Goal: Task Accomplishment & Management: Manage account settings

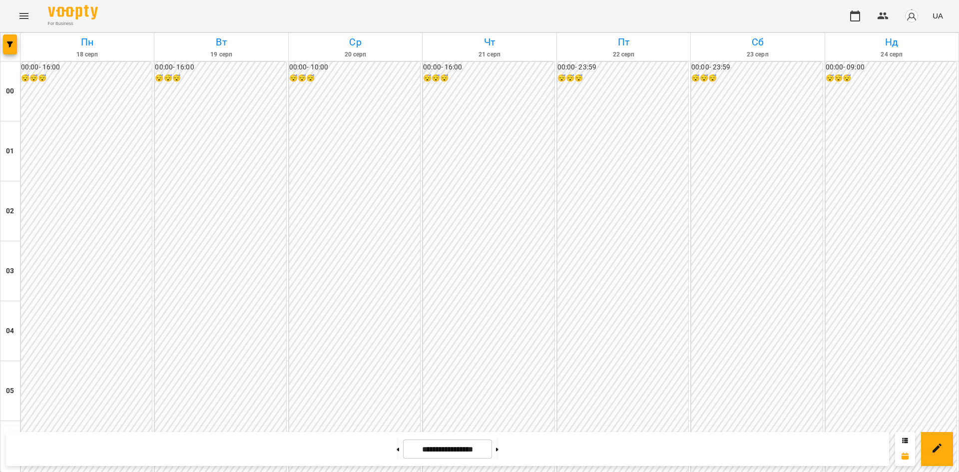
scroll to position [962, 0]
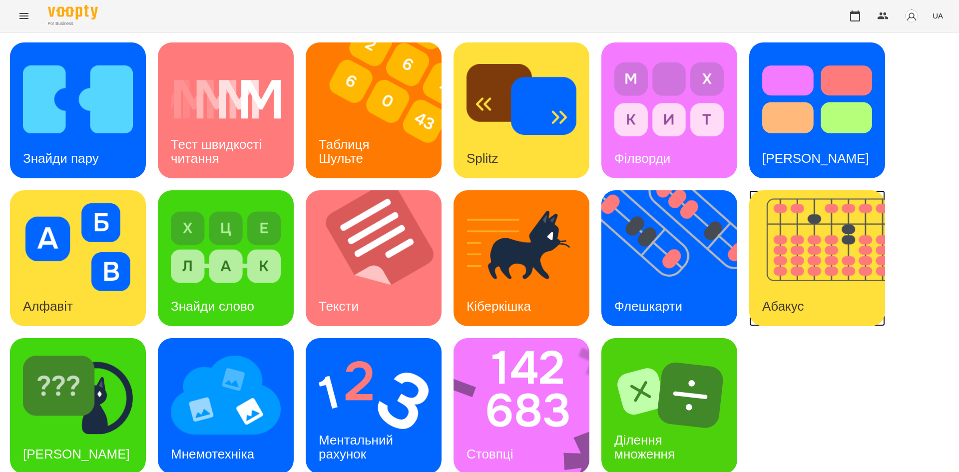
click at [790, 274] on img at bounding box center [823, 258] width 148 height 136
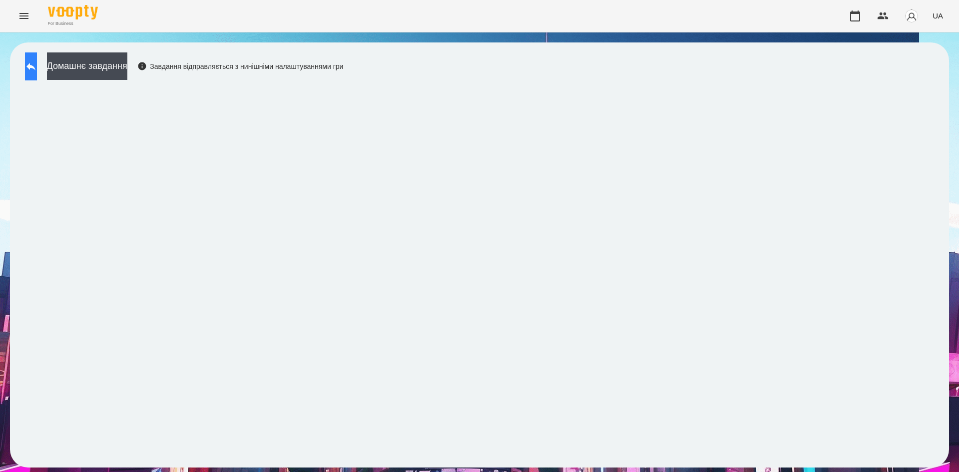
click at [35, 66] on icon at bounding box center [30, 66] width 9 height 7
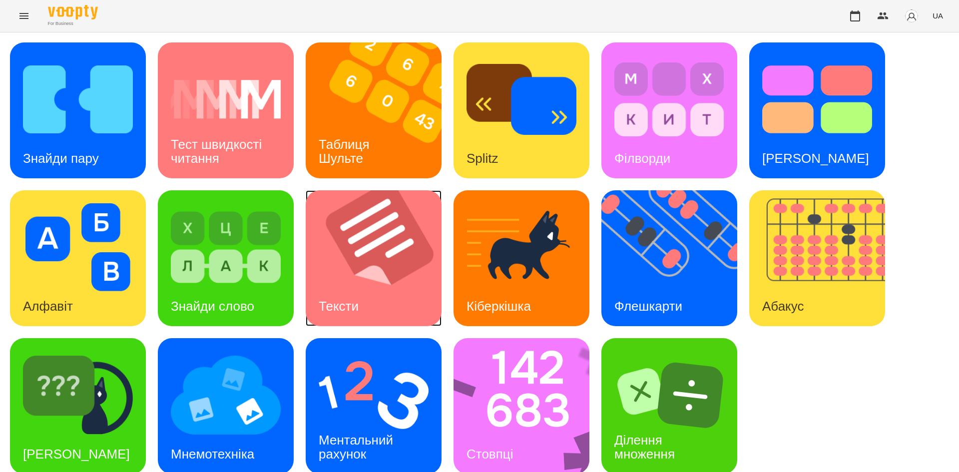
click at [381, 263] on img at bounding box center [380, 258] width 148 height 136
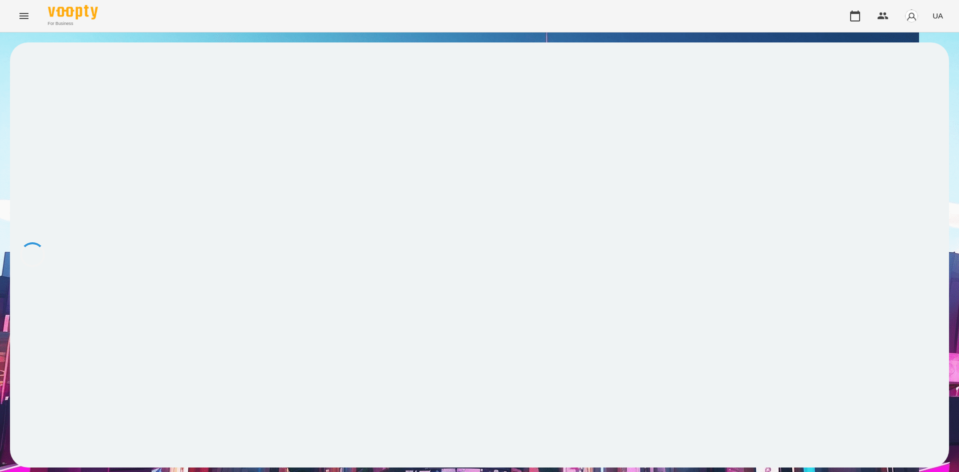
click at [381, 263] on div at bounding box center [479, 254] width 939 height 425
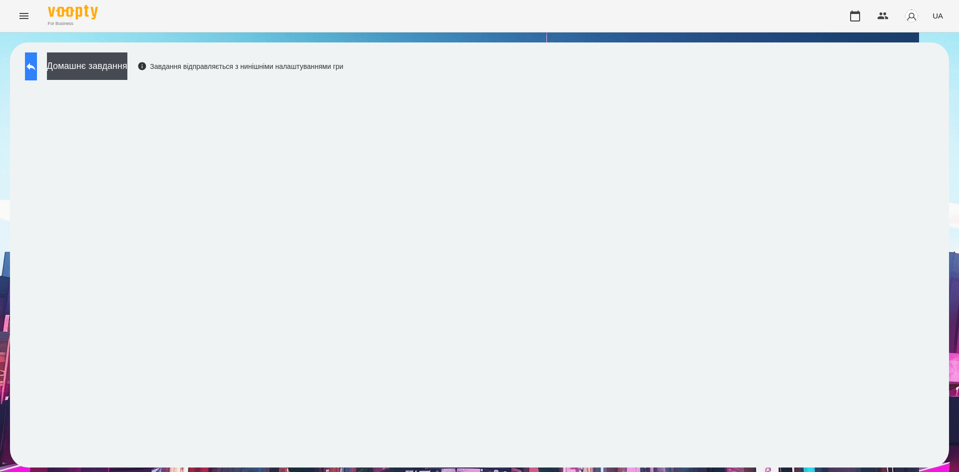
click at [36, 69] on icon at bounding box center [31, 66] width 12 height 12
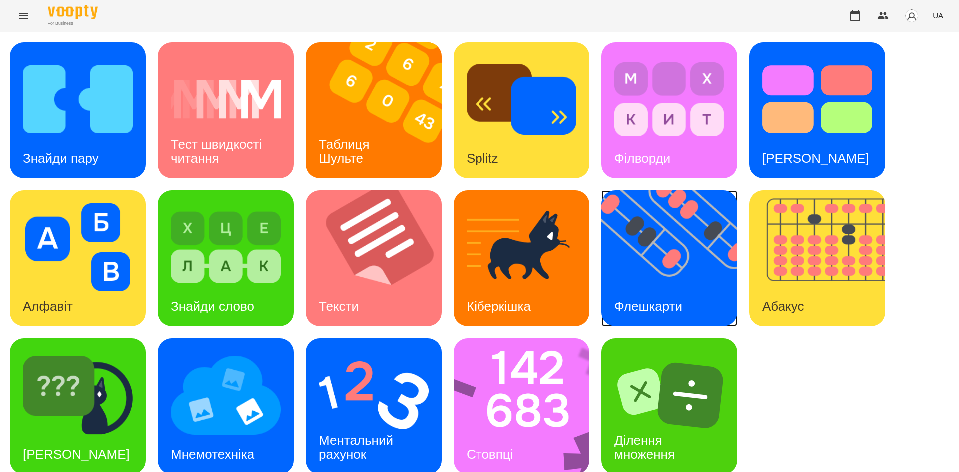
click at [670, 283] on img at bounding box center [675, 258] width 148 height 136
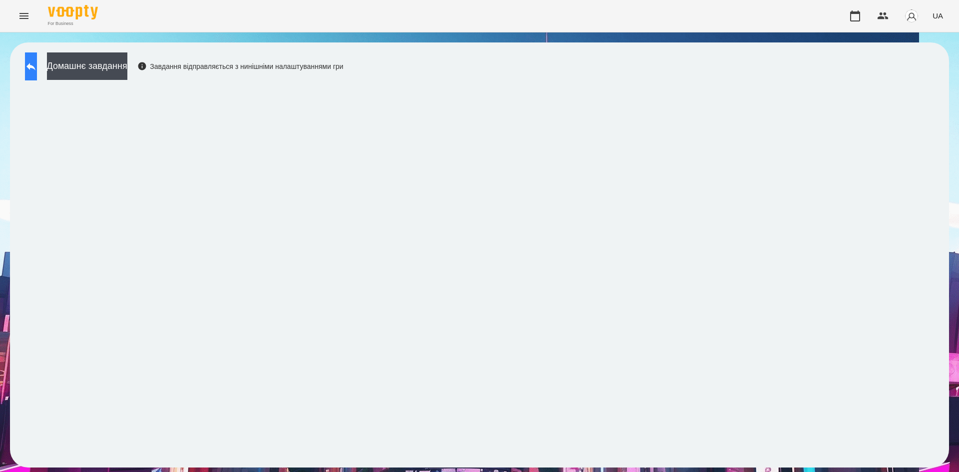
click at [37, 64] on button at bounding box center [31, 66] width 12 height 28
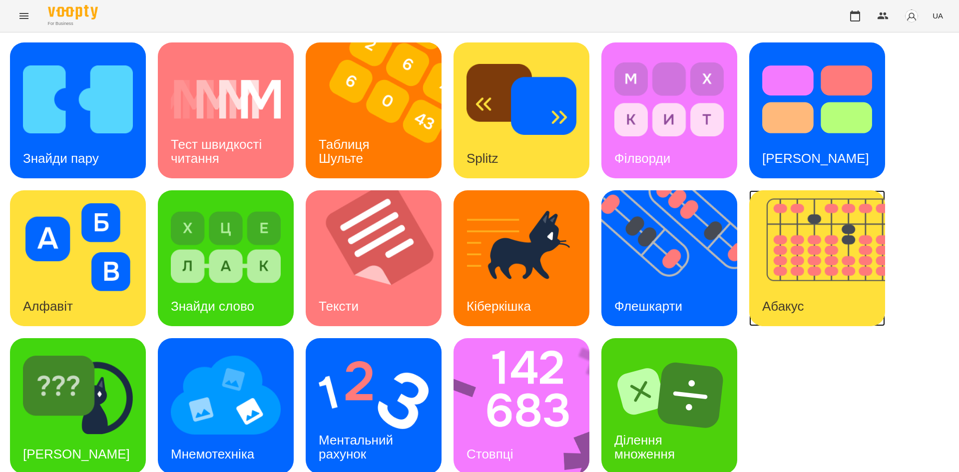
click at [783, 277] on img at bounding box center [823, 258] width 148 height 136
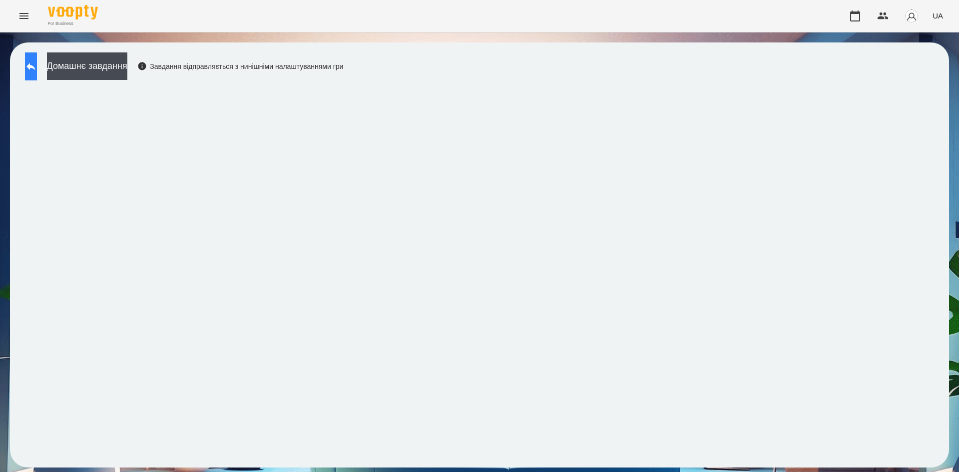
click at [37, 70] on icon at bounding box center [31, 66] width 12 height 12
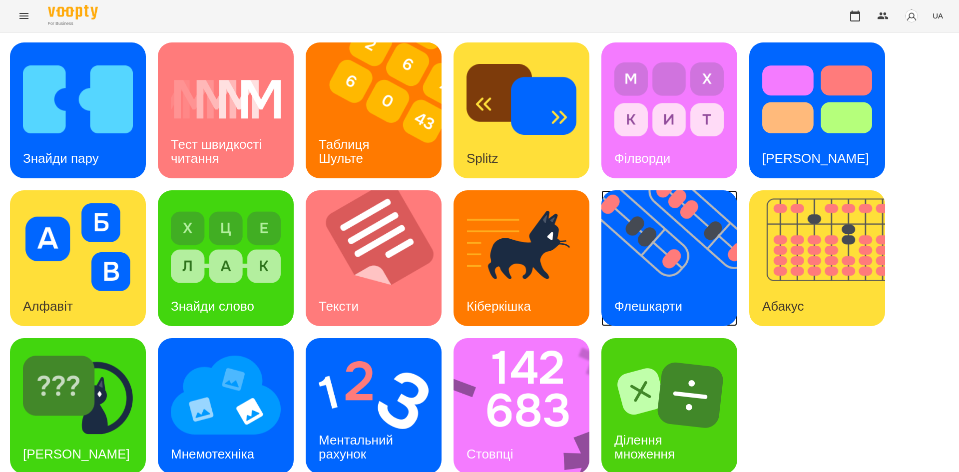
click at [675, 280] on img at bounding box center [675, 258] width 148 height 136
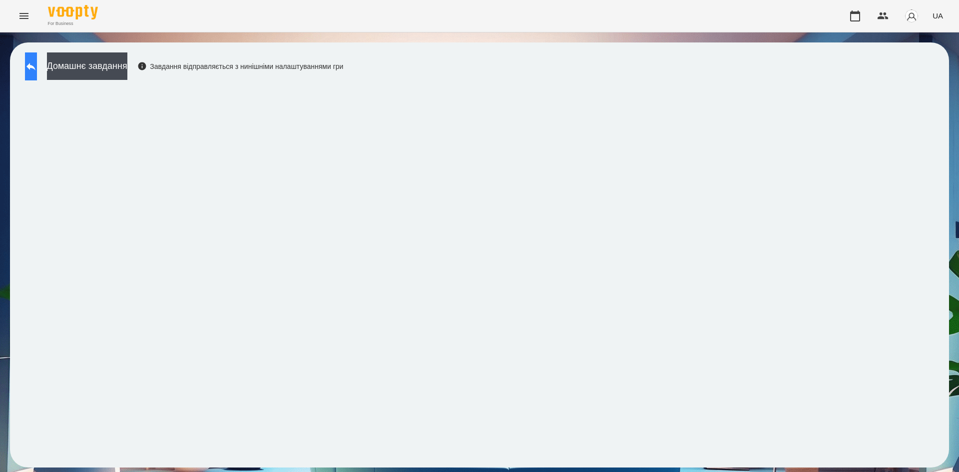
click at [35, 72] on icon at bounding box center [31, 66] width 12 height 12
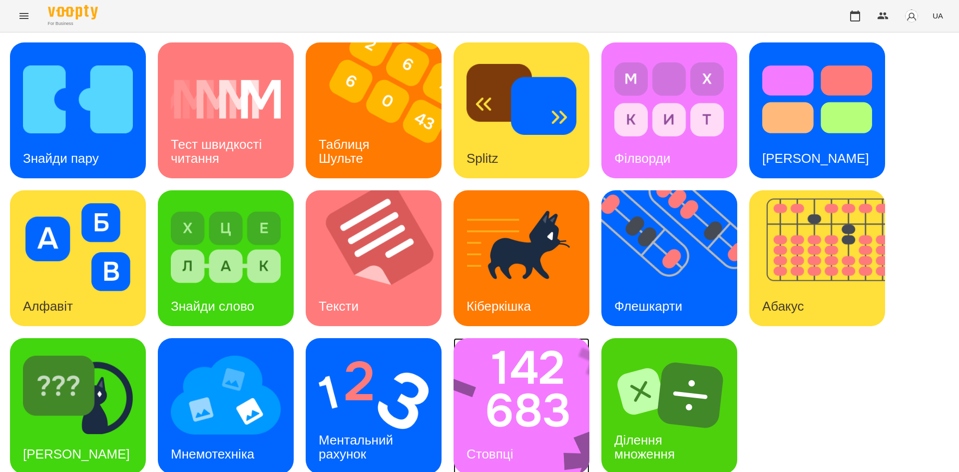
click at [539, 381] on img at bounding box center [528, 406] width 149 height 136
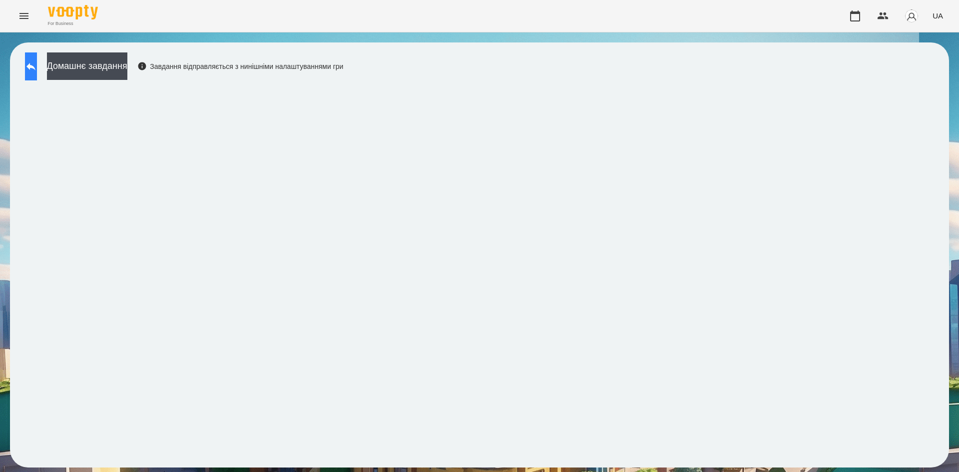
click at [37, 69] on button at bounding box center [31, 66] width 12 height 28
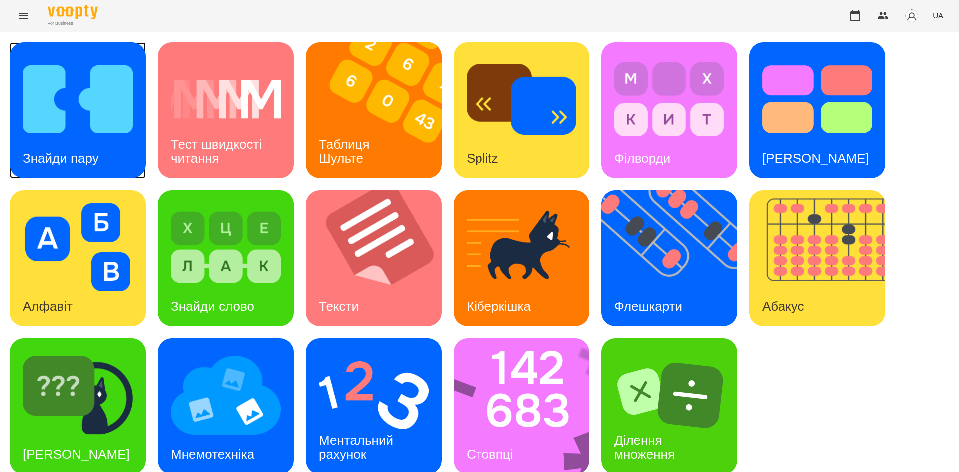
click at [76, 110] on img at bounding box center [78, 99] width 110 height 88
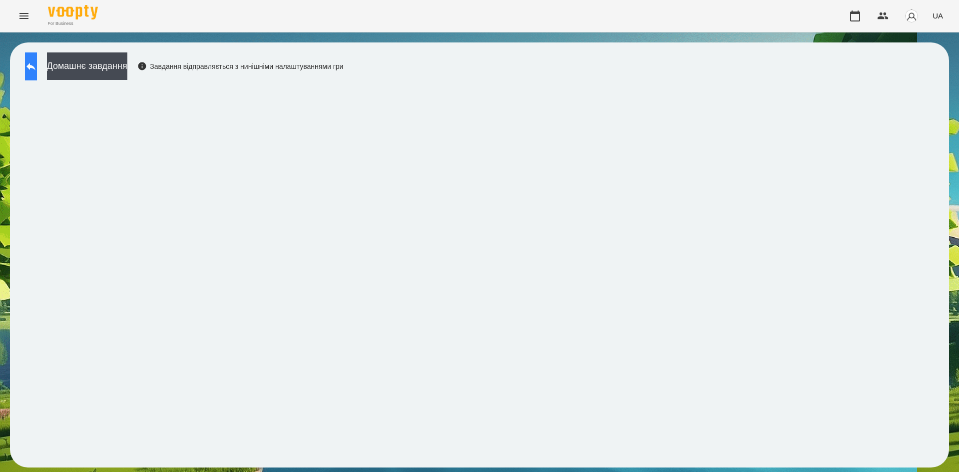
click at [33, 69] on button at bounding box center [31, 66] width 12 height 28
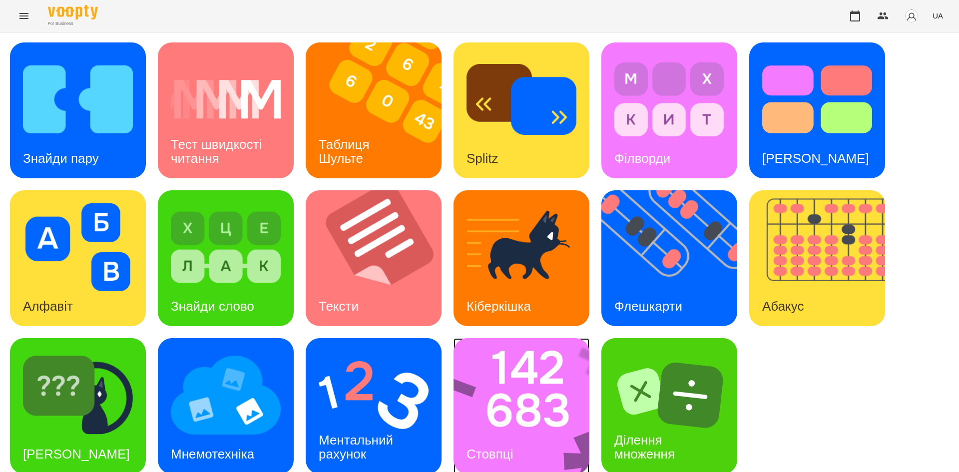
click at [500, 405] on img at bounding box center [528, 406] width 149 height 136
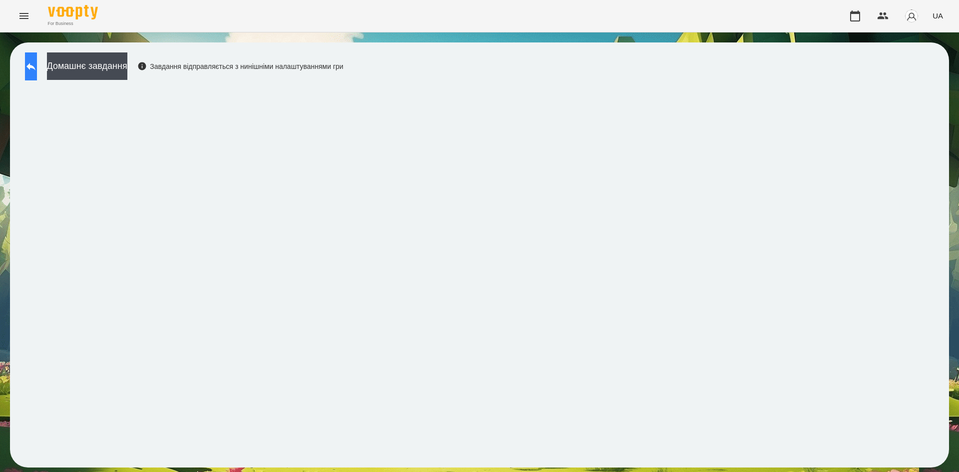
click at [36, 59] on button at bounding box center [31, 66] width 12 height 28
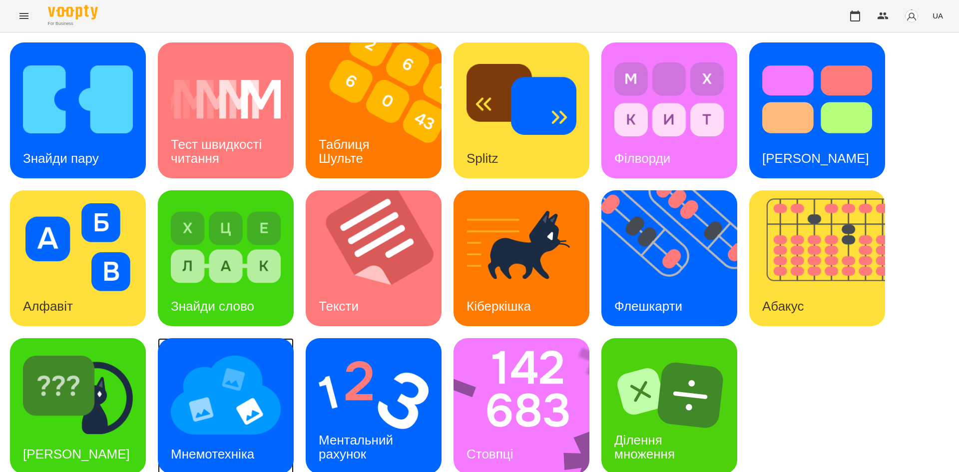
click at [250, 400] on img at bounding box center [226, 395] width 110 height 88
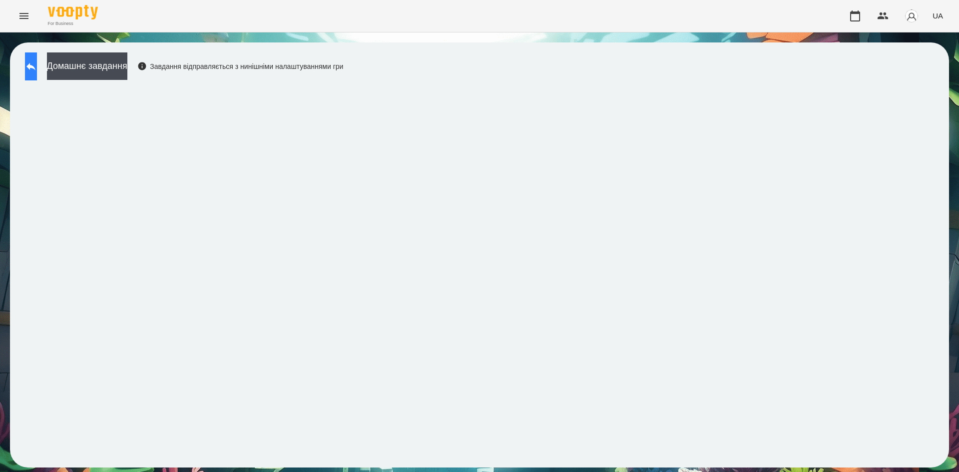
click at [32, 62] on button at bounding box center [31, 66] width 12 height 28
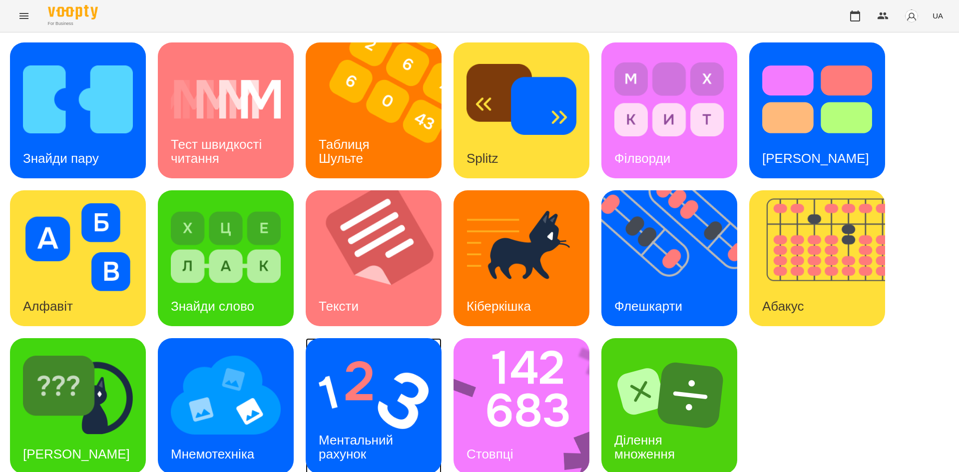
click at [373, 383] on img at bounding box center [374, 395] width 110 height 88
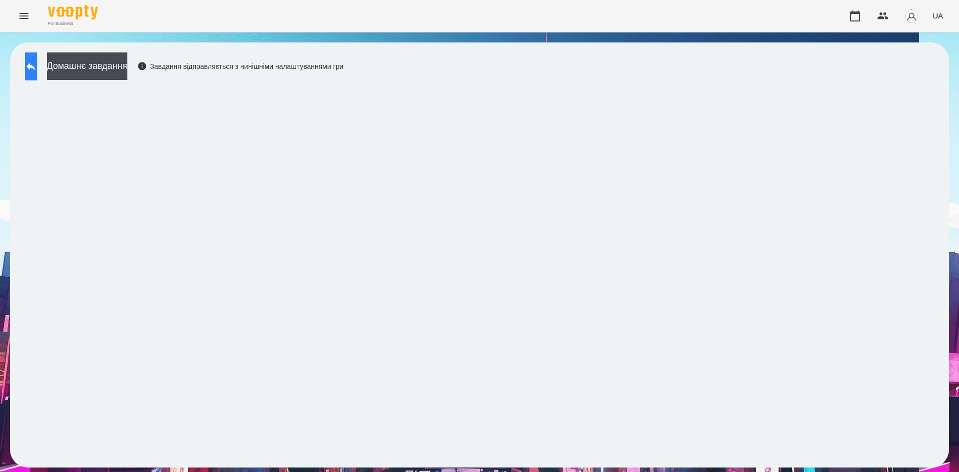
click at [37, 73] on button at bounding box center [31, 66] width 12 height 28
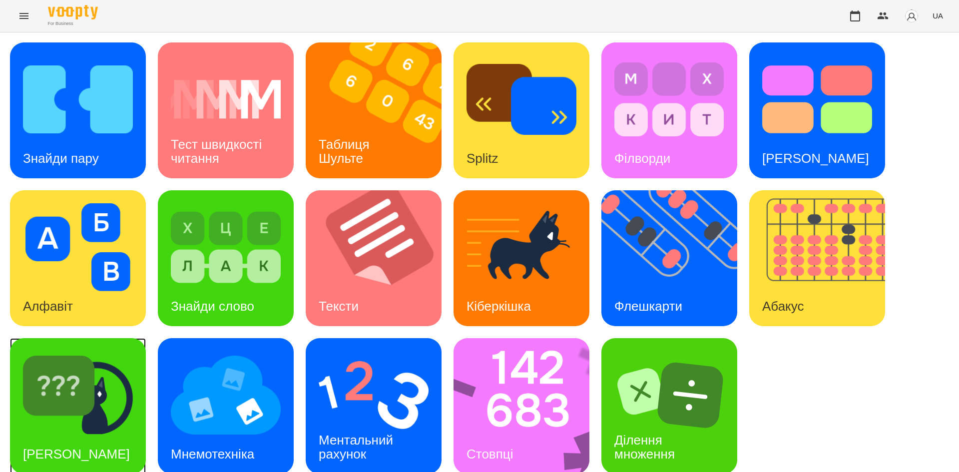
click at [80, 384] on img at bounding box center [78, 395] width 110 height 88
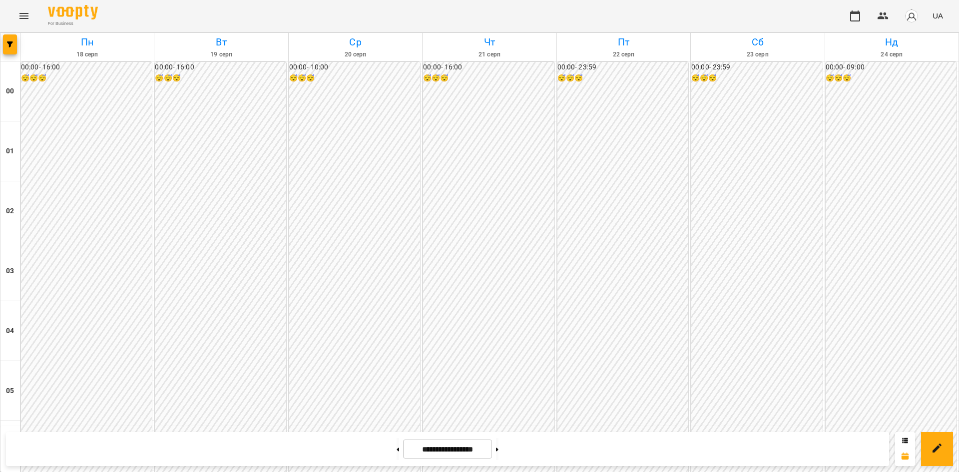
scroll to position [962, 0]
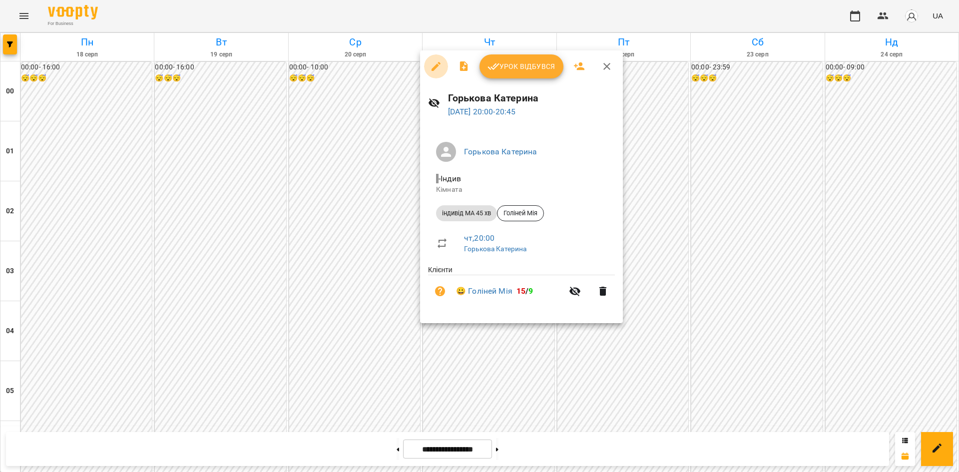
click at [436, 68] on icon "button" at bounding box center [436, 66] width 12 height 12
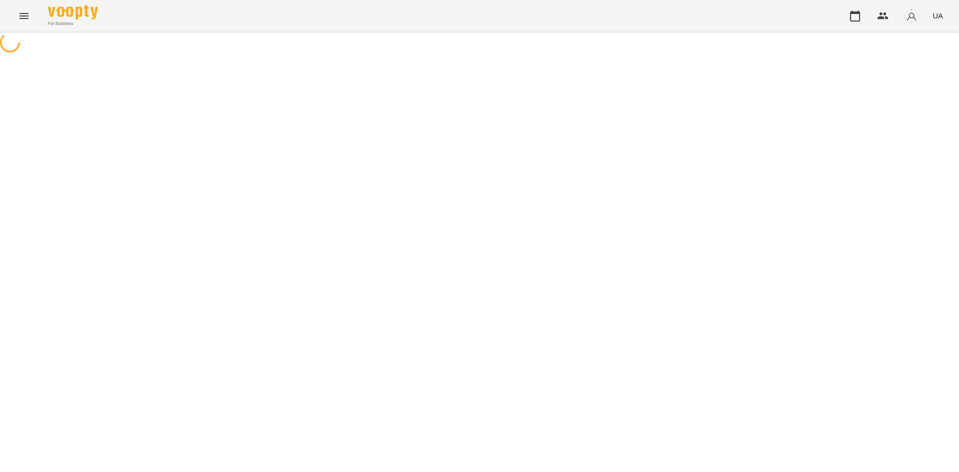
select select "**********"
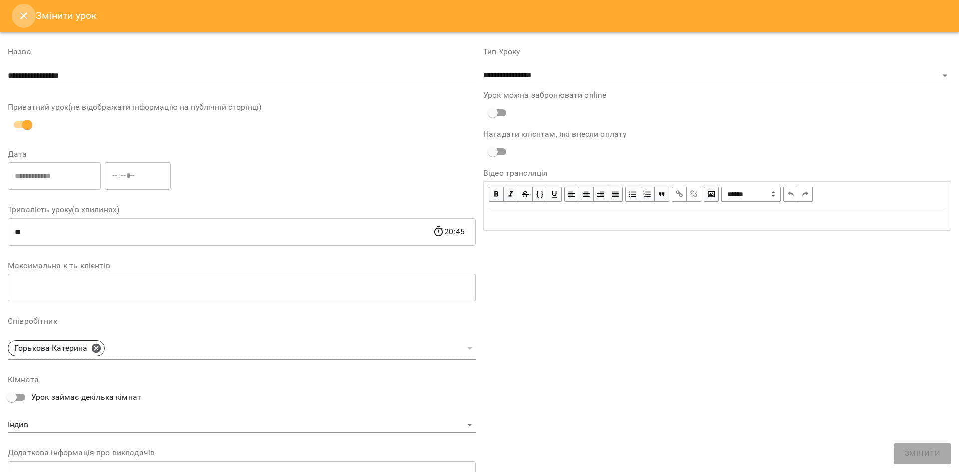
click at [24, 14] on icon "Close" at bounding box center [24, 16] width 12 height 12
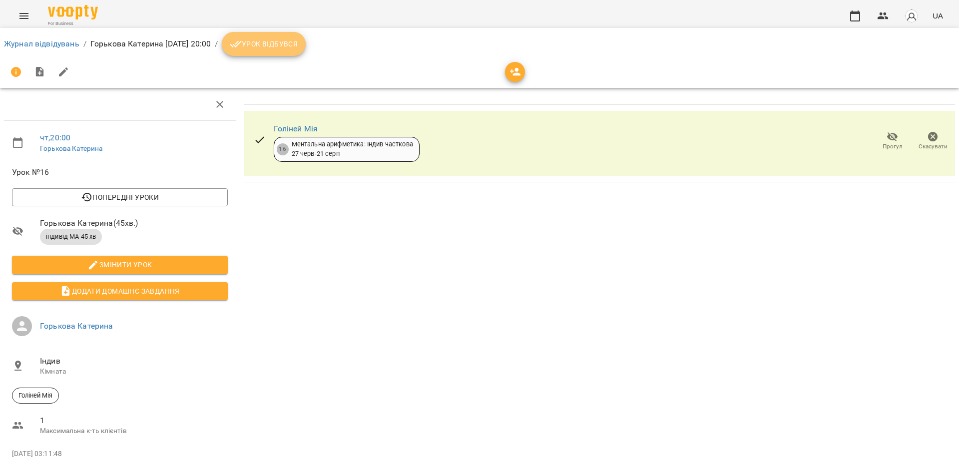
click at [298, 50] on span "Урок відбувся" at bounding box center [264, 44] width 68 height 12
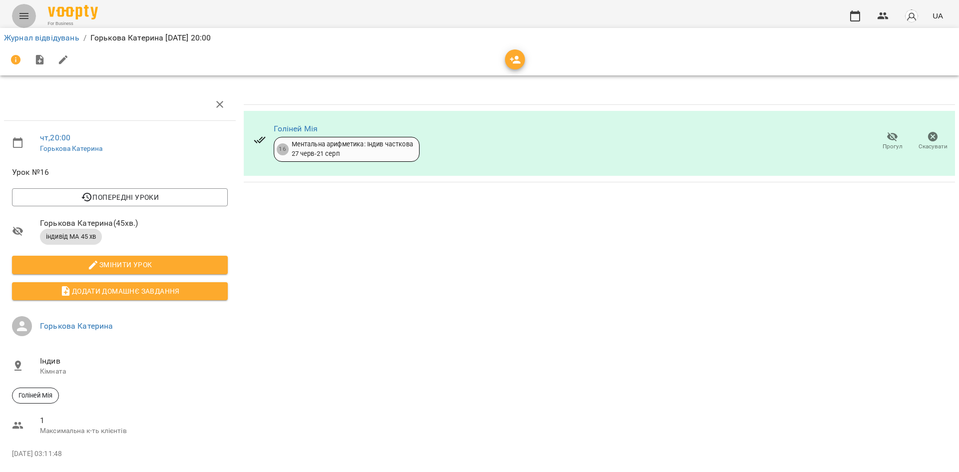
click at [19, 21] on icon "Menu" at bounding box center [24, 16] width 12 height 12
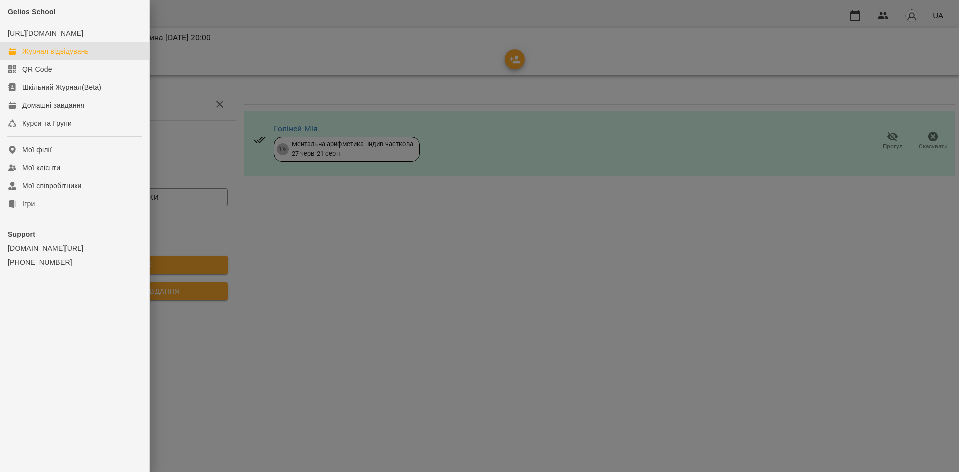
click at [64, 56] on div "Журнал відвідувань" at bounding box center [55, 51] width 66 height 10
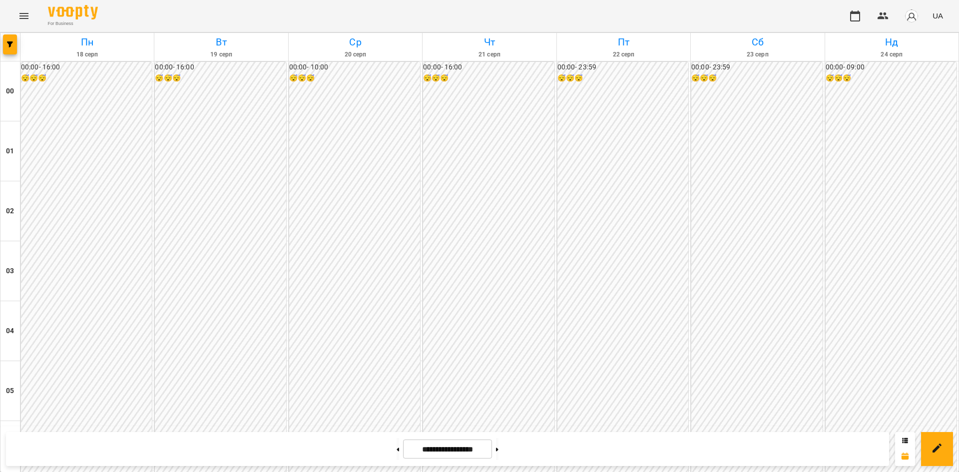
scroll to position [565, 0]
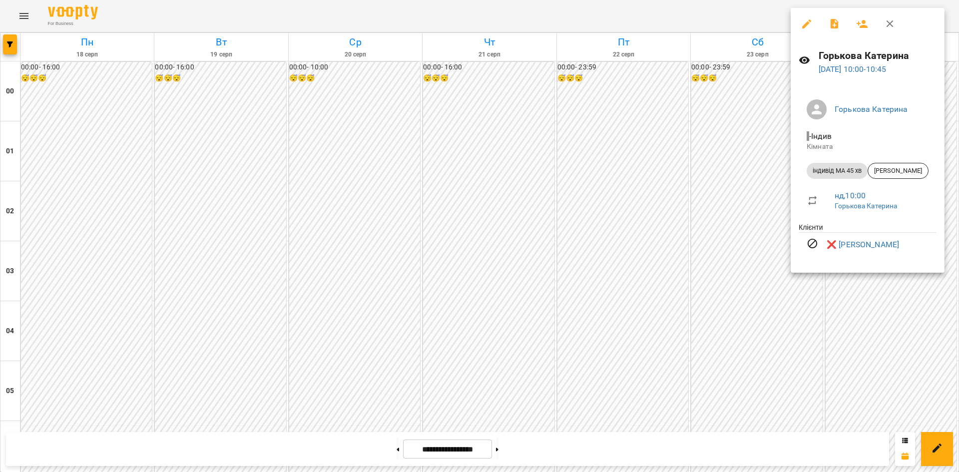
click at [628, 266] on div at bounding box center [479, 236] width 959 height 472
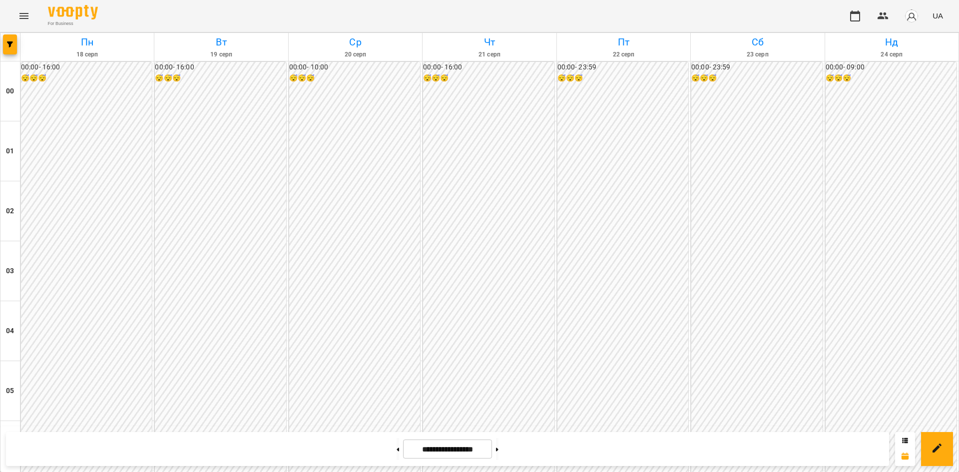
scroll to position [954, 0]
